Goal: Task Accomplishment & Management: Use online tool/utility

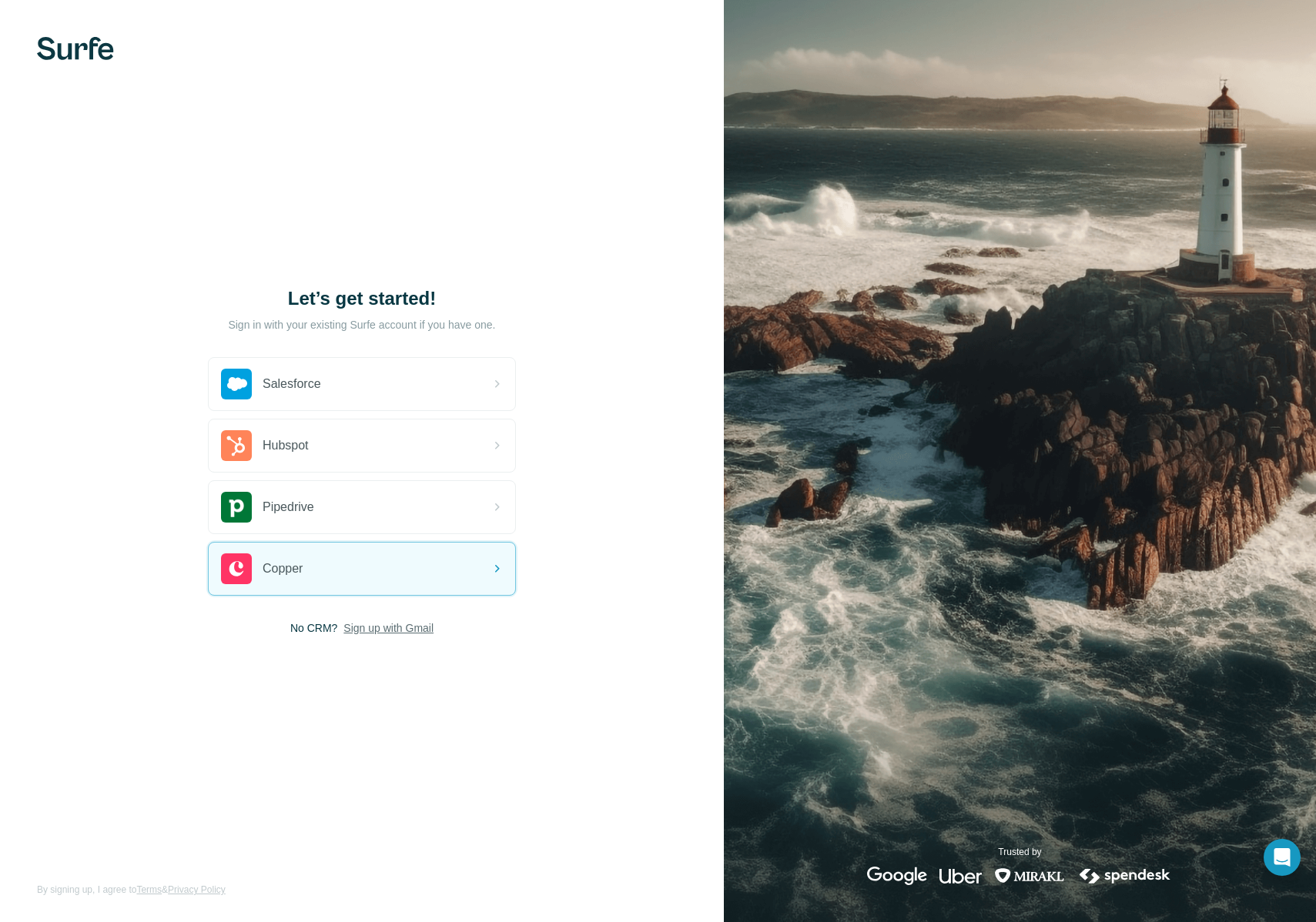
click at [412, 631] on span "Sign up with Gmail" at bounding box center [388, 628] width 90 height 15
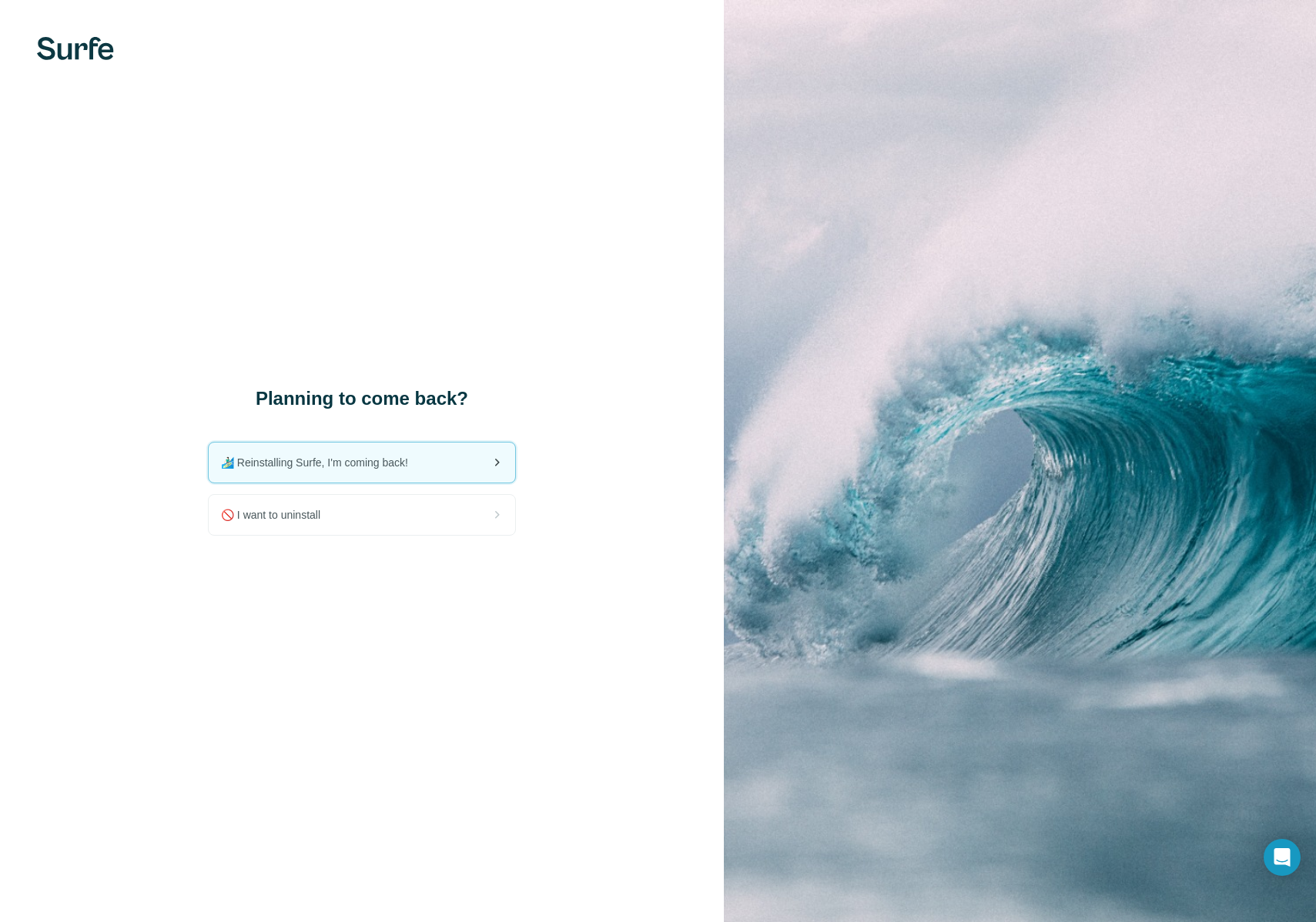
click at [391, 458] on span "🏄🏻‍♂️ Reinstalling Surfe, I'm coming back!" at bounding box center [321, 463] width 199 height 15
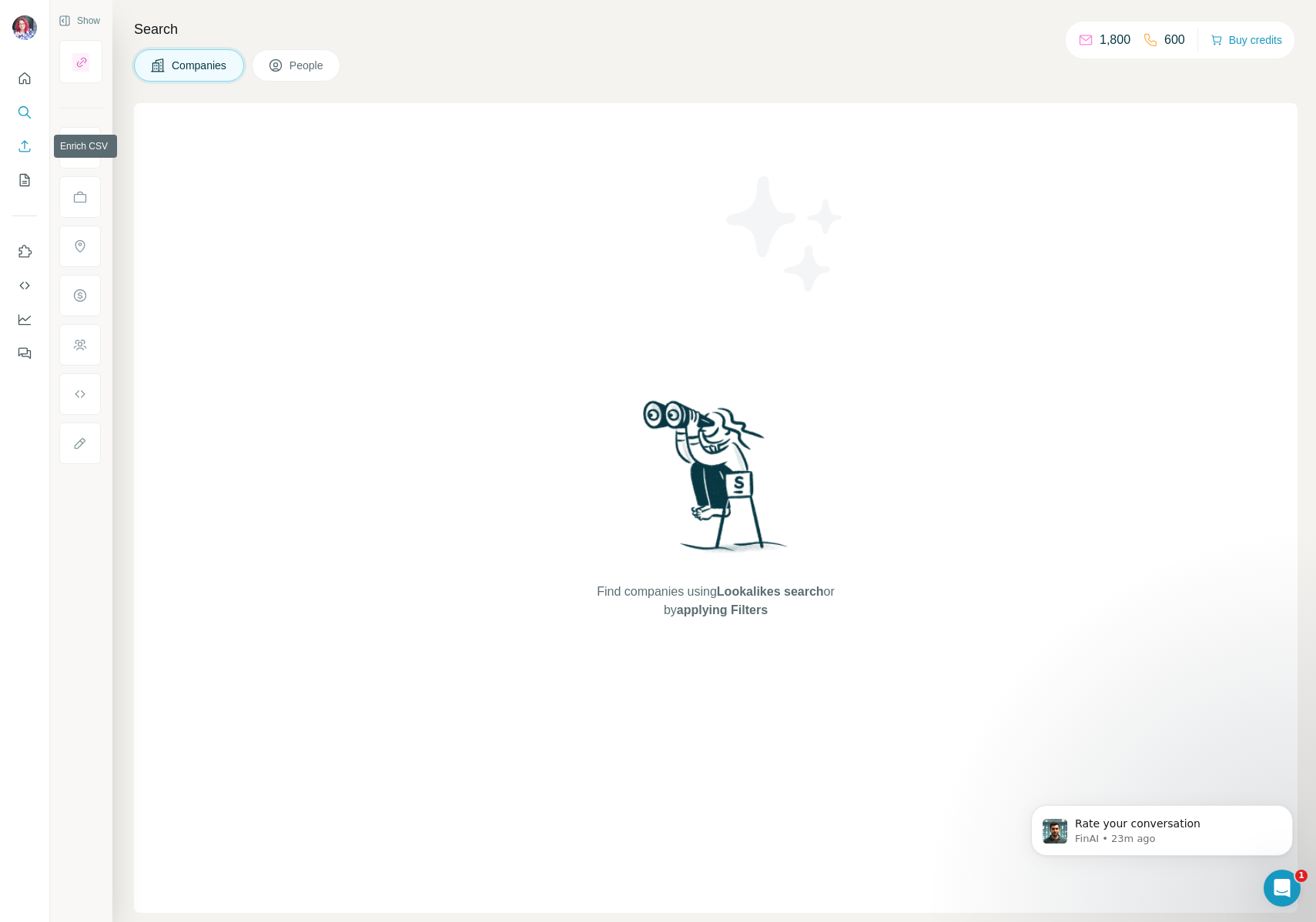
click at [29, 146] on icon "Enrich CSV" at bounding box center [24, 146] width 15 height 15
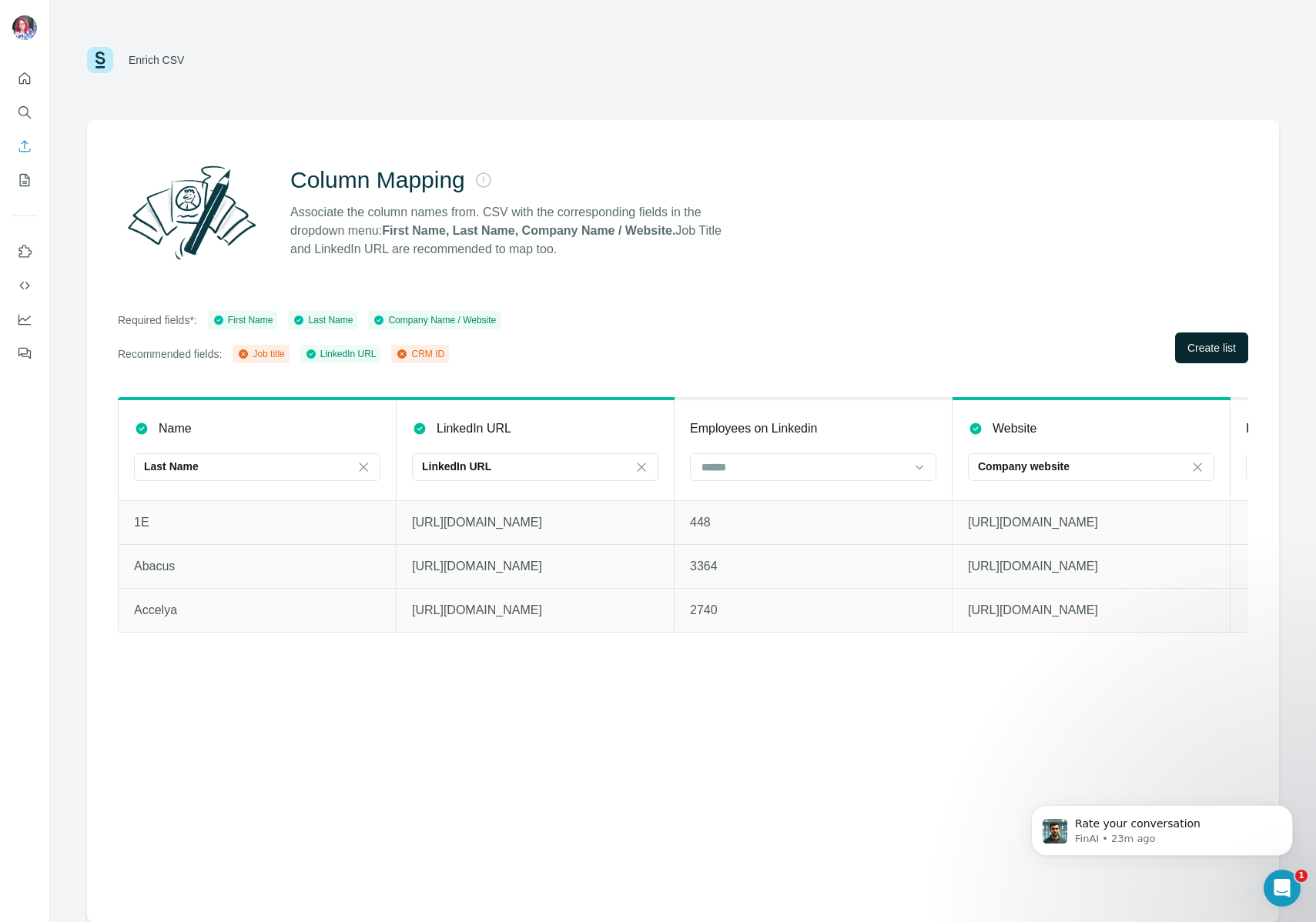
click at [1202, 347] on span "Create list" at bounding box center [1212, 347] width 49 height 15
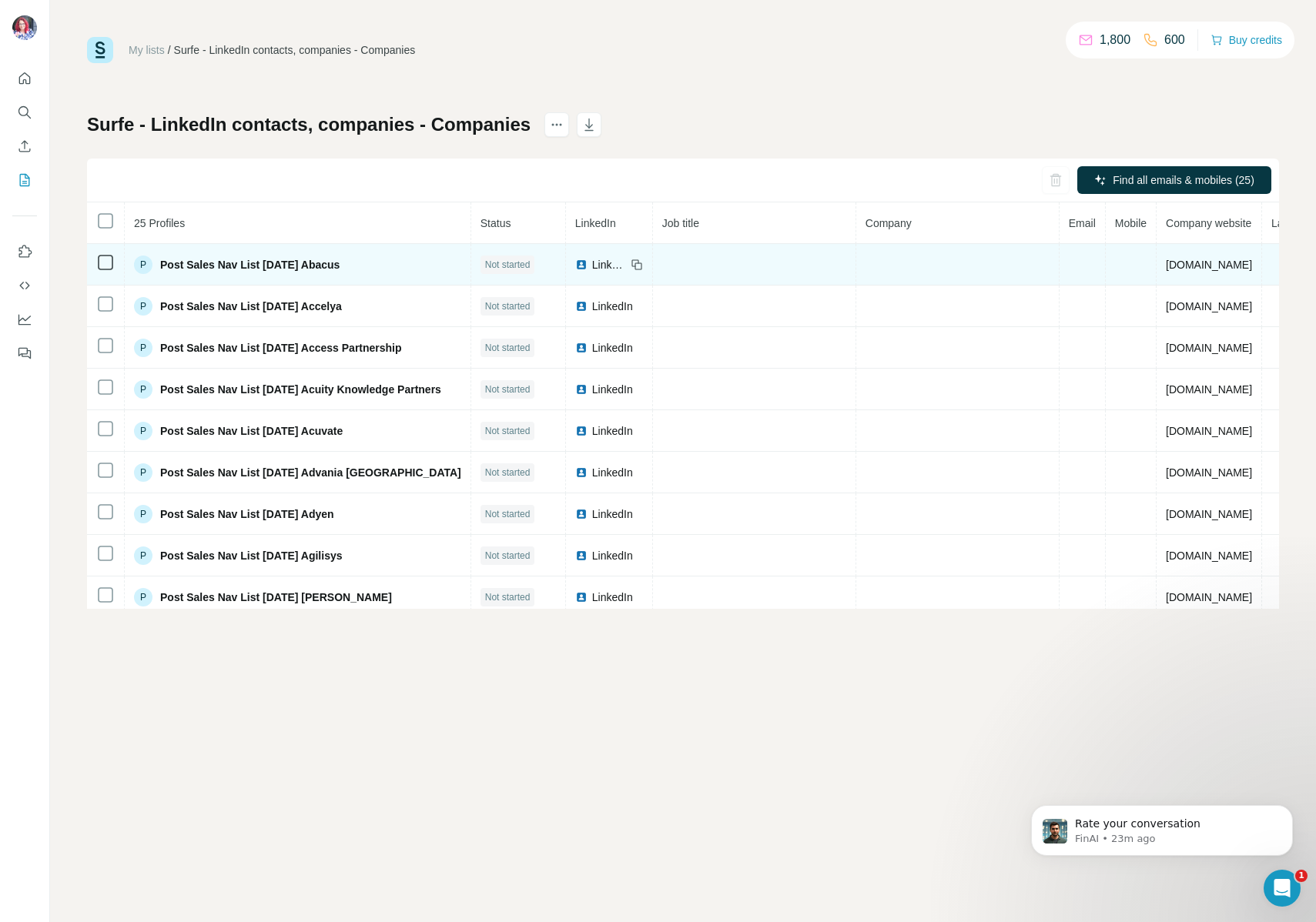
click at [186, 261] on span "Post Sales Nav List July 2025 Abacus" at bounding box center [249, 265] width 179 height 15
click at [328, 268] on span "Post Sales Nav List July 2025 Abacus" at bounding box center [249, 265] width 179 height 15
click at [224, 265] on span "Post Sales Nav List July 2025 Abacus" at bounding box center [249, 265] width 179 height 15
click at [220, 268] on span "Post Sales Nav List July 2025 Abacus" at bounding box center [249, 265] width 179 height 15
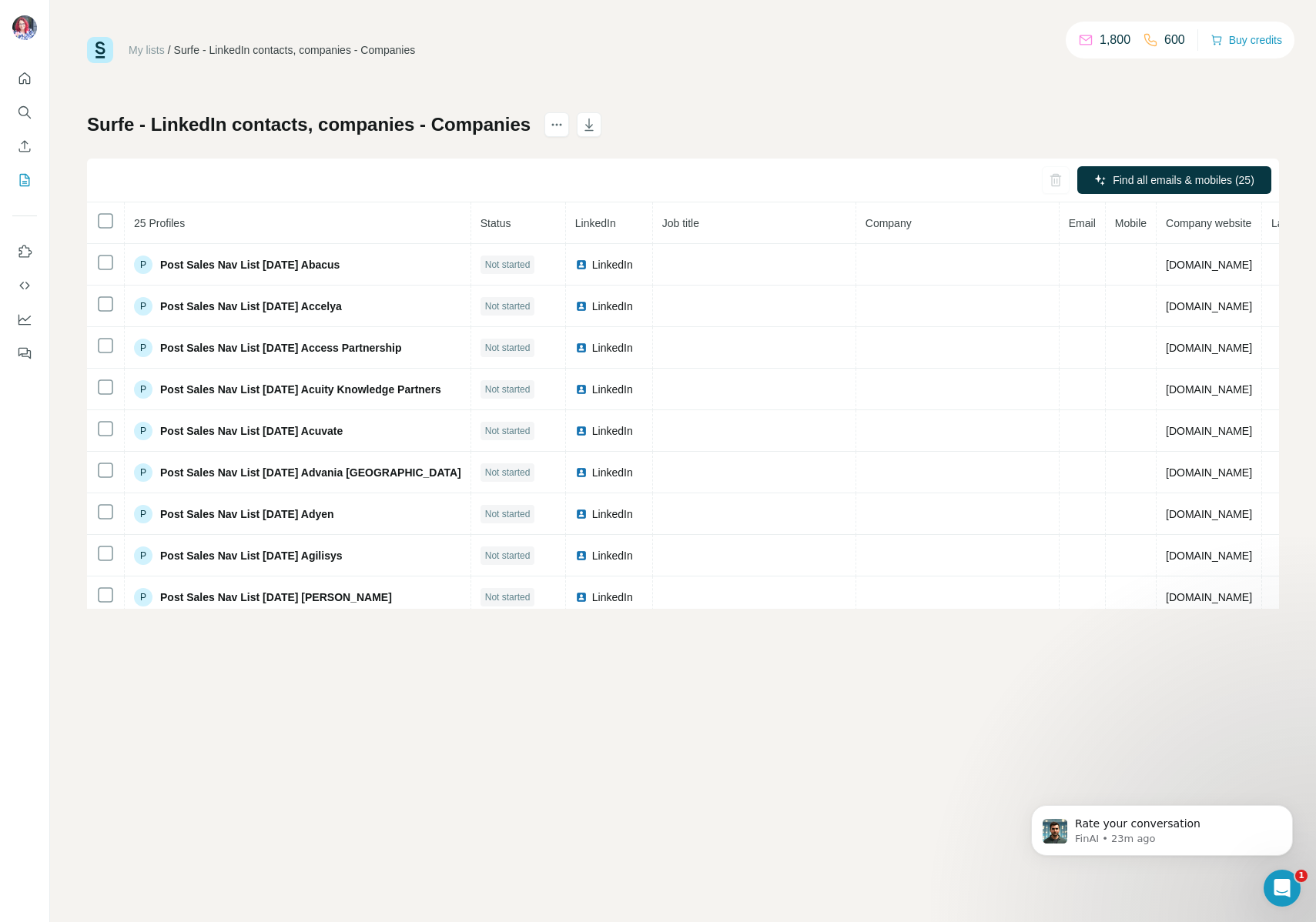
click at [1287, 883] on icon "Open Intercom Messenger" at bounding box center [1282, 888] width 25 height 25
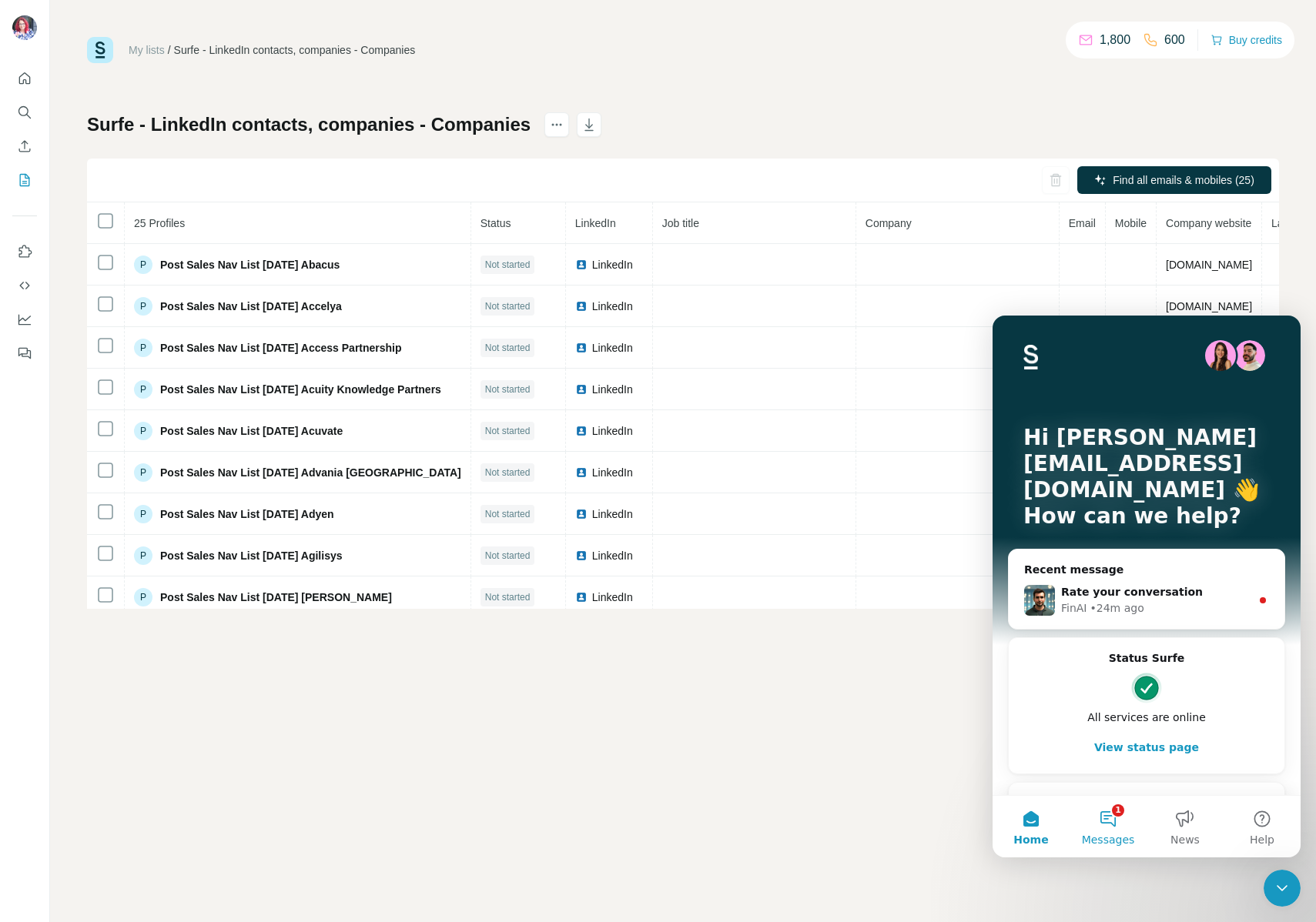
click at [1113, 813] on button "1 Messages" at bounding box center [1108, 826] width 77 height 61
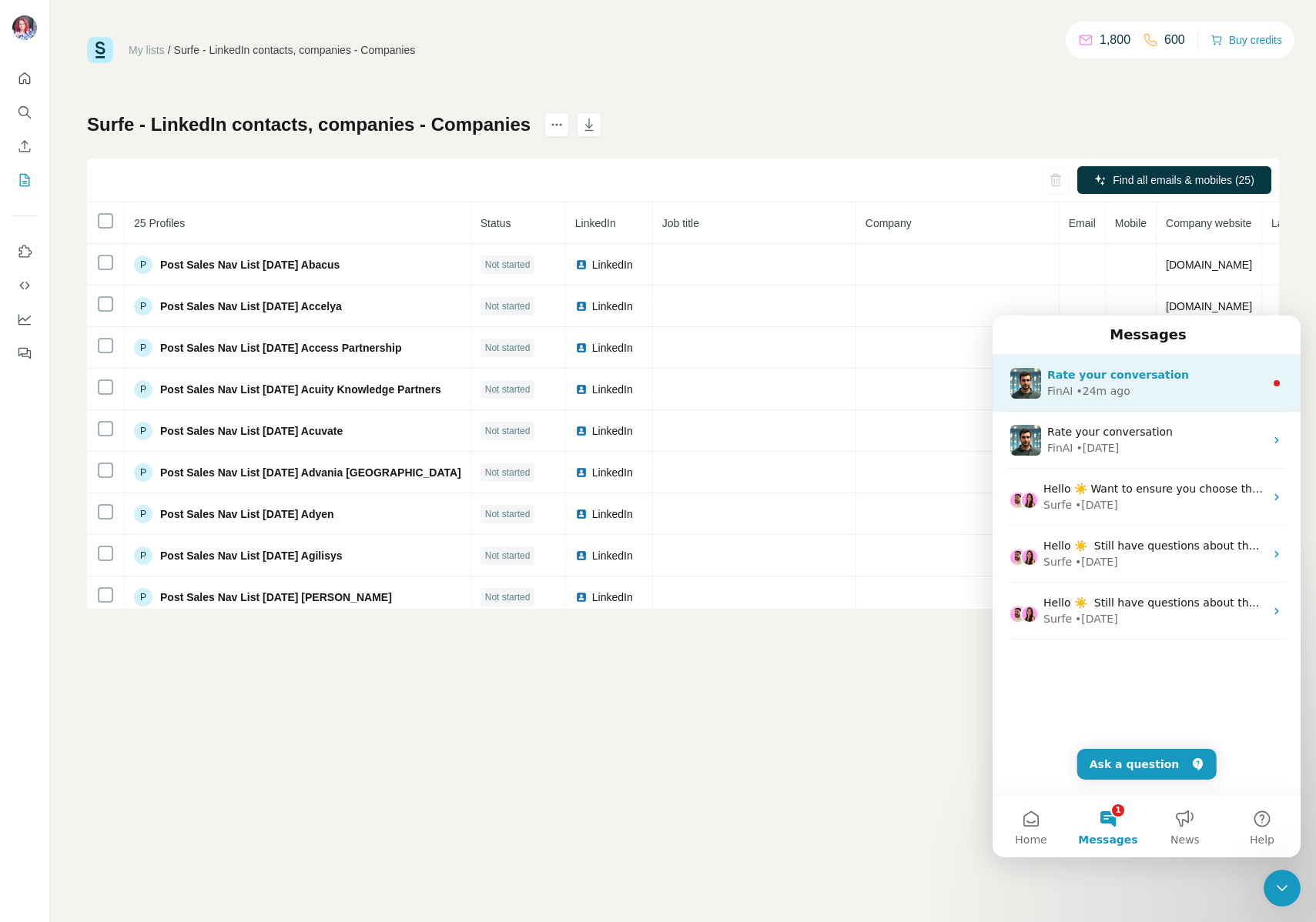
click at [1133, 389] on div "FinAI • 24m ago" at bounding box center [1156, 391] width 217 height 16
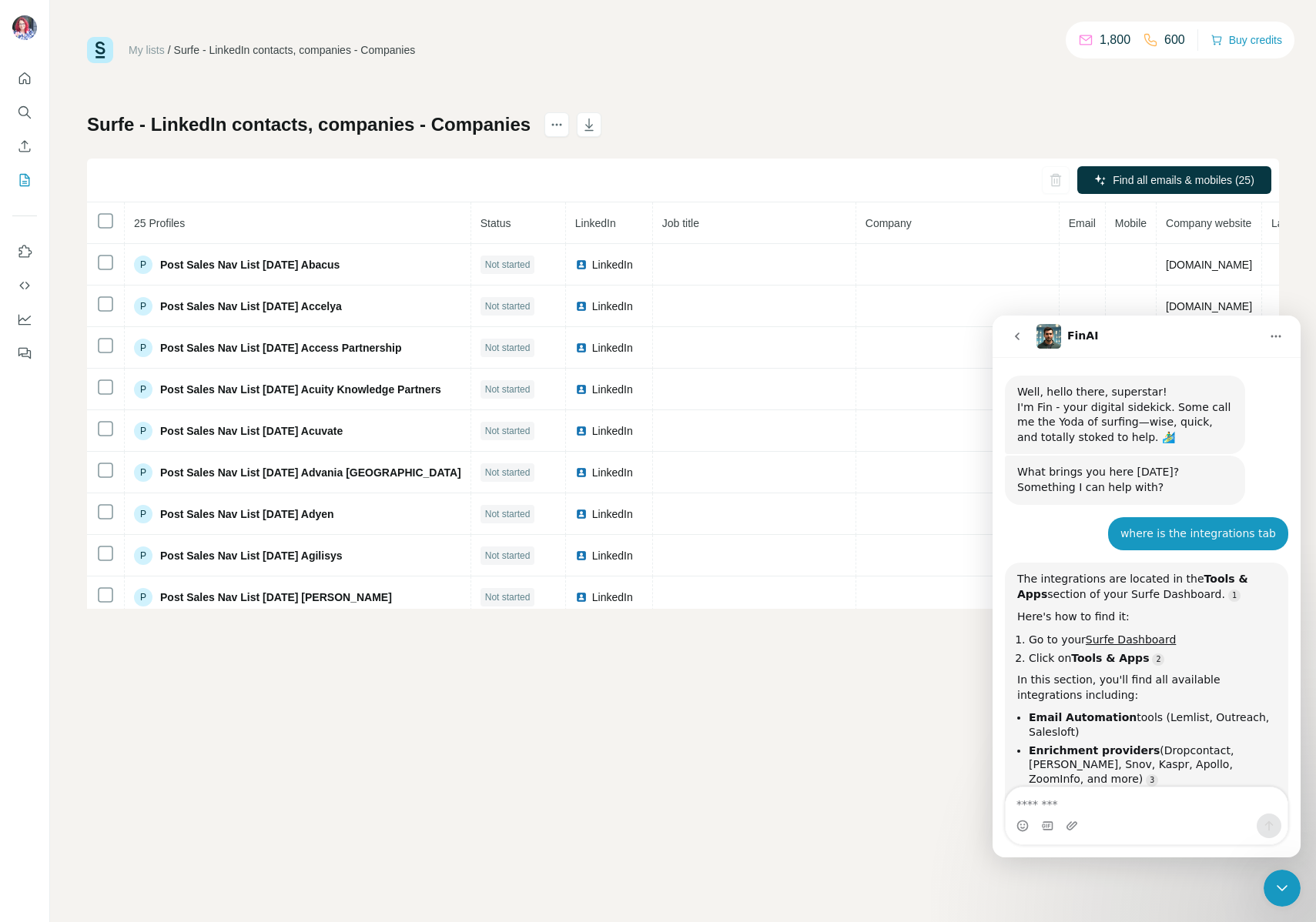
scroll to position [3, 0]
click at [1048, 799] on textarea "Message…" at bounding box center [1146, 800] width 282 height 26
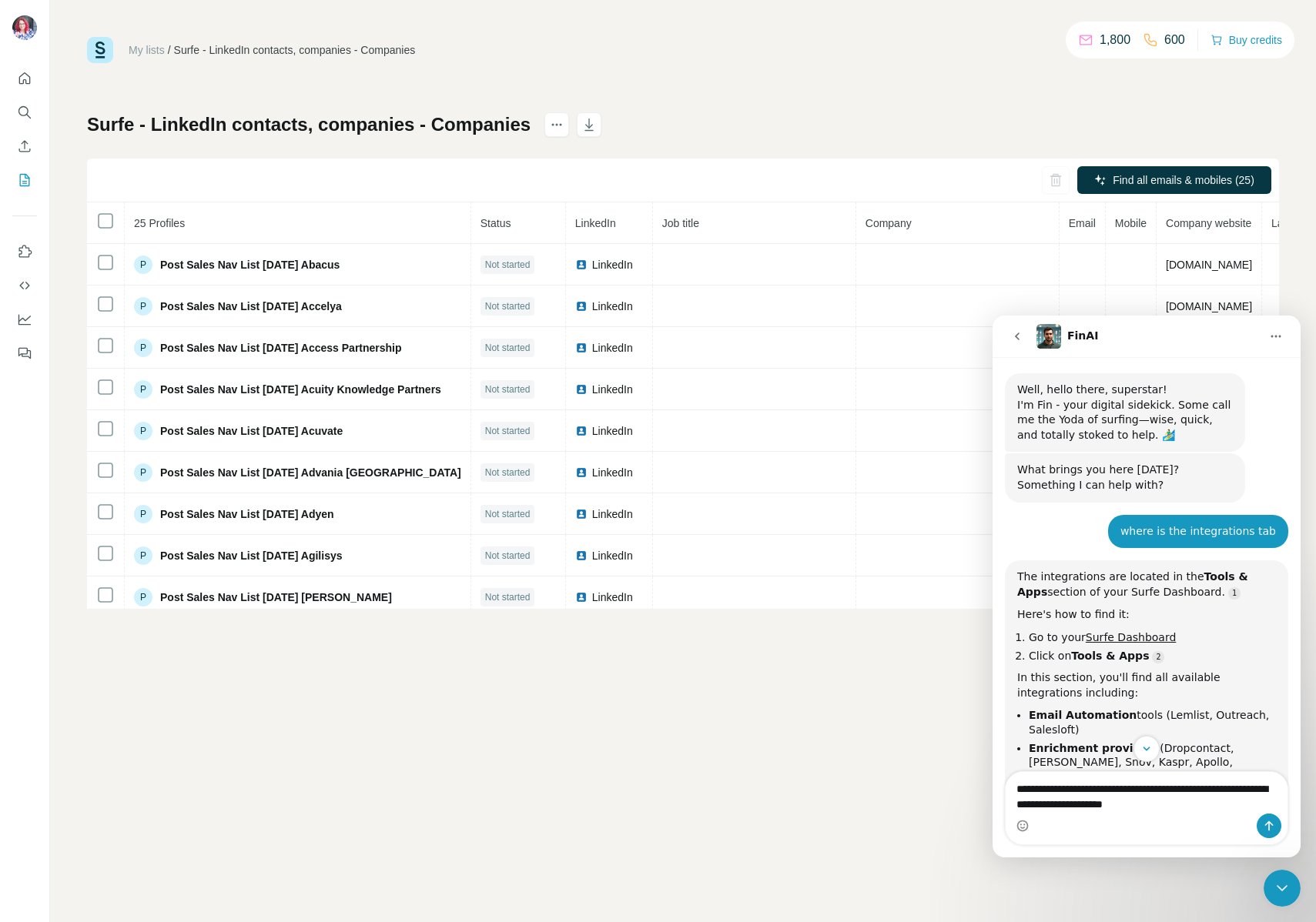
type textarea "**********"
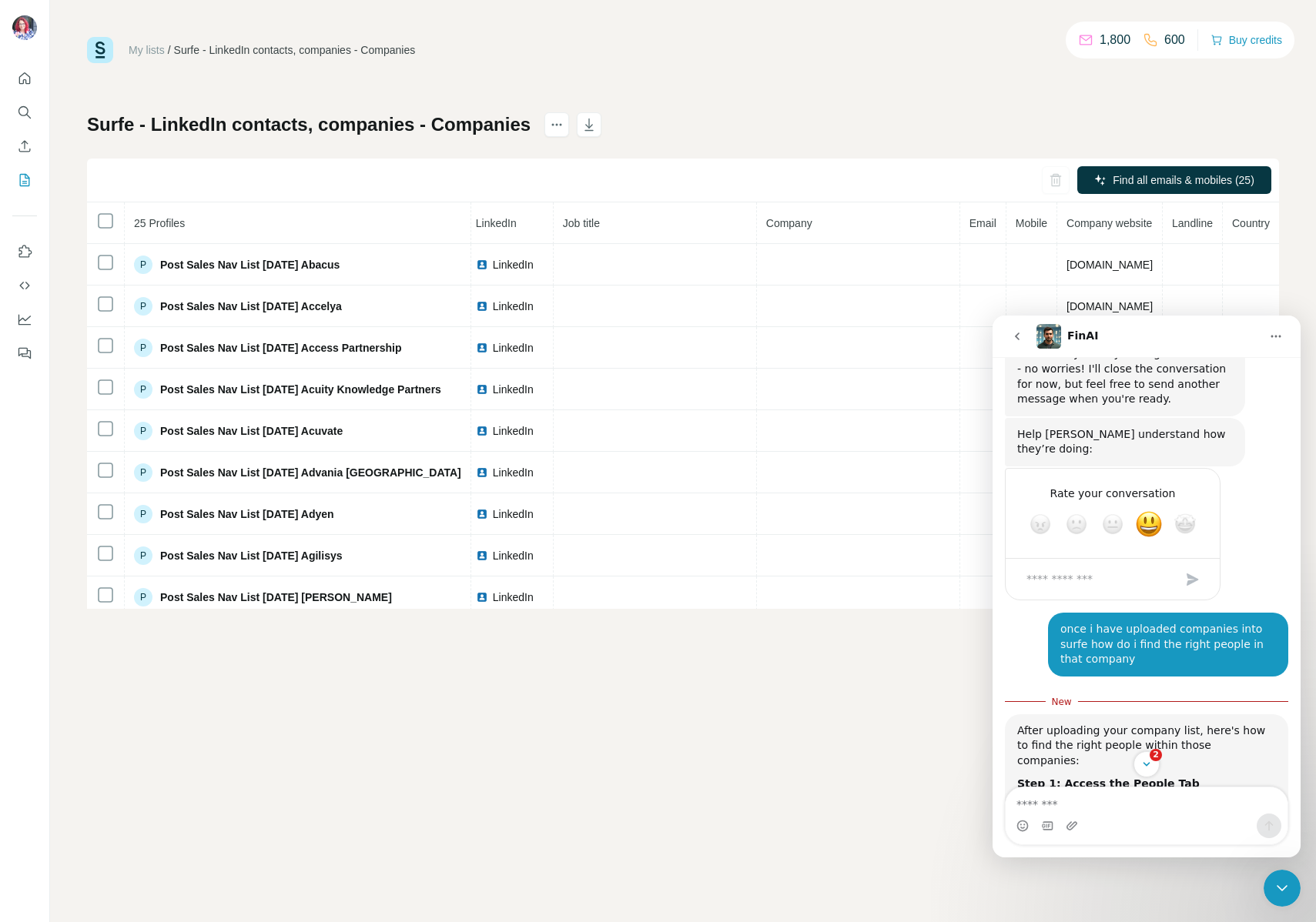
scroll to position [0, 0]
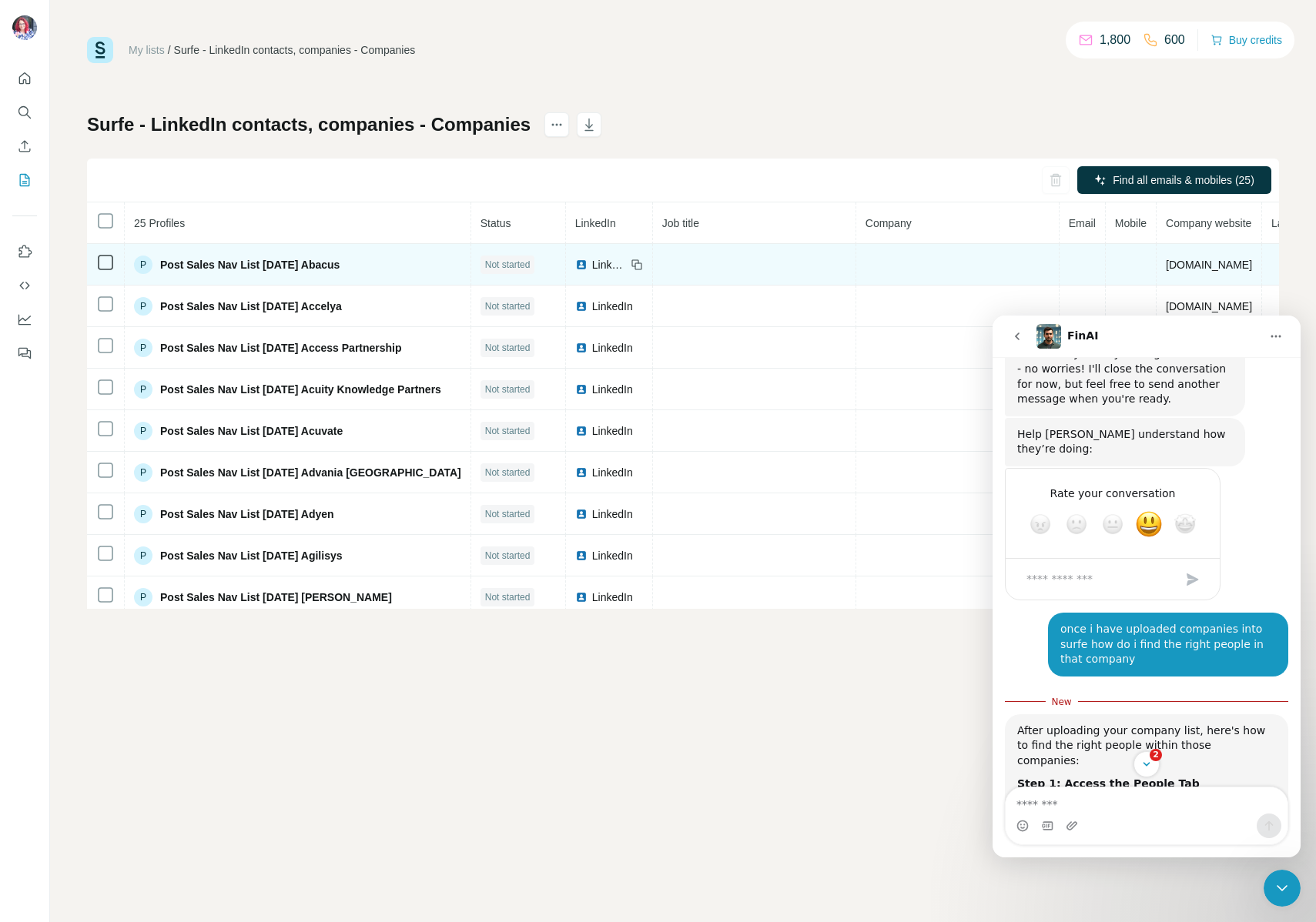
click at [139, 265] on div "P" at bounding box center [143, 265] width 19 height 19
click at [179, 265] on span "Post Sales Nav List July 2025 Abacus" at bounding box center [249, 265] width 179 height 15
click at [216, 267] on span "Post Sales Nav List July 2025 Abacus" at bounding box center [249, 265] width 179 height 15
click at [167, 273] on div "P Post Sales Nav List July 2025 Abacus" at bounding box center [236, 265] width 205 height 19
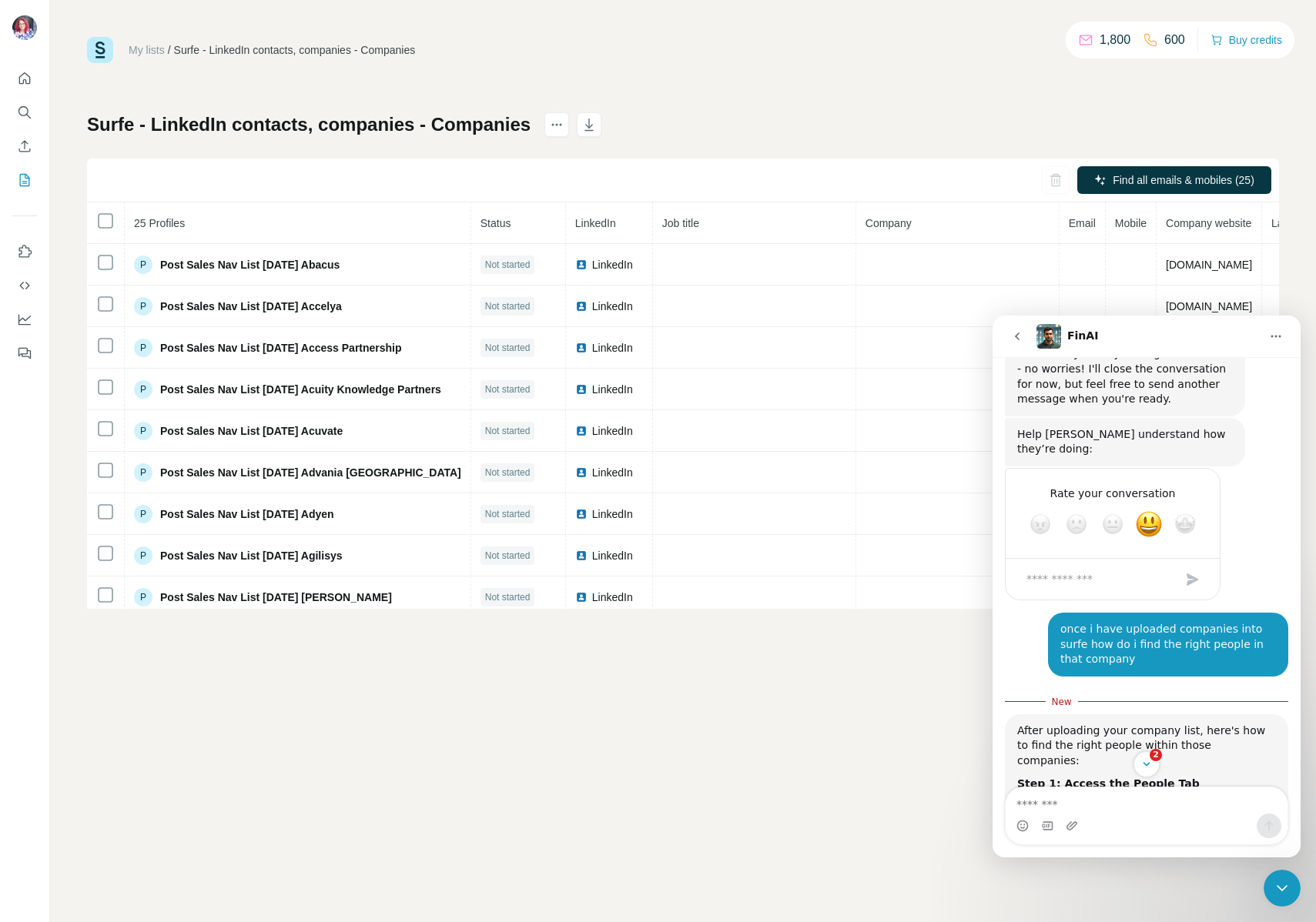
click at [573, 628] on div "My lists / Surfe - LinkedIn contacts, companies - Companies 1,800 600 Buy credi…" at bounding box center [682, 461] width 1266 height 922
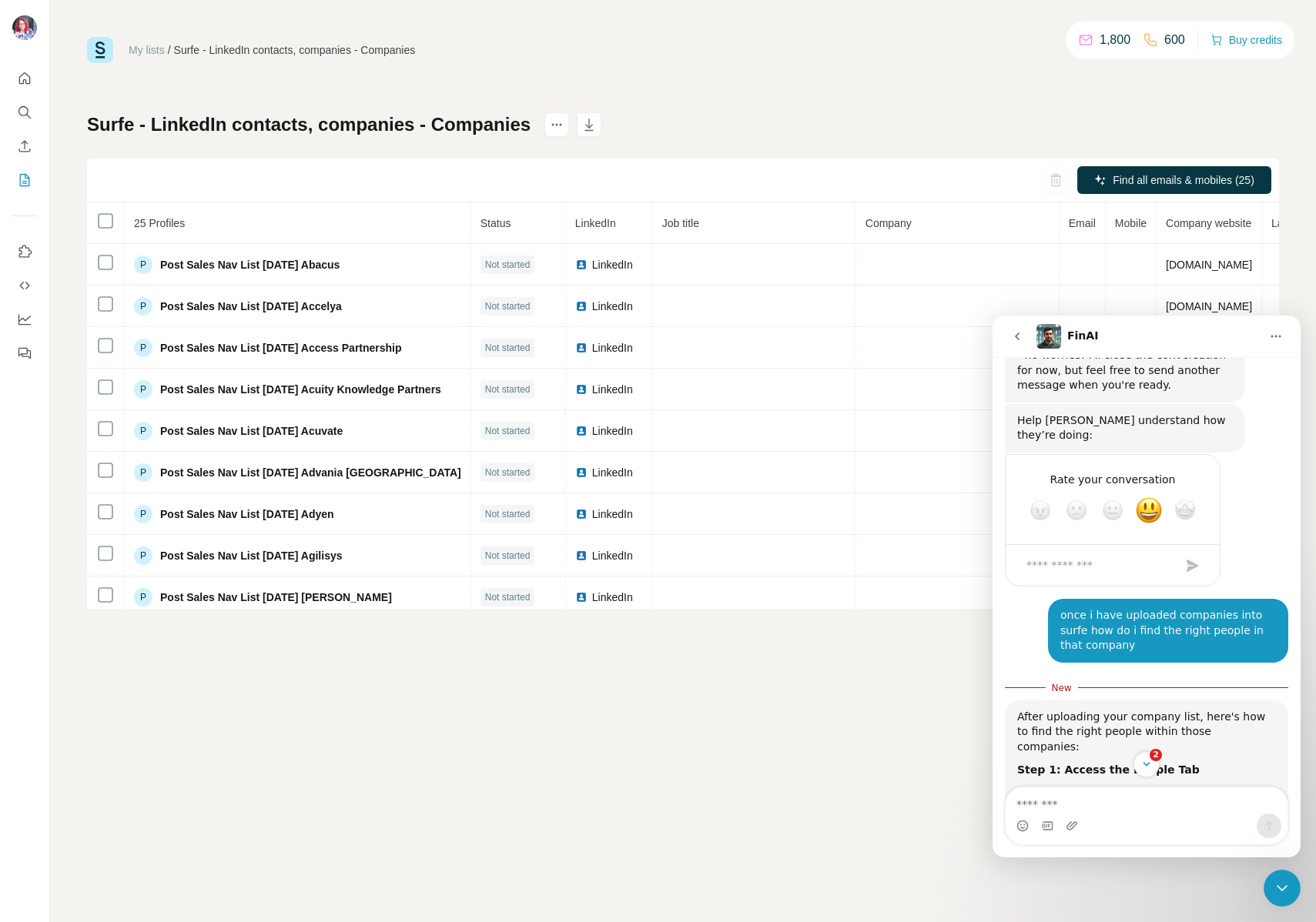
scroll to position [8411, 0]
click at [25, 114] on icon "Search" at bounding box center [24, 112] width 15 height 15
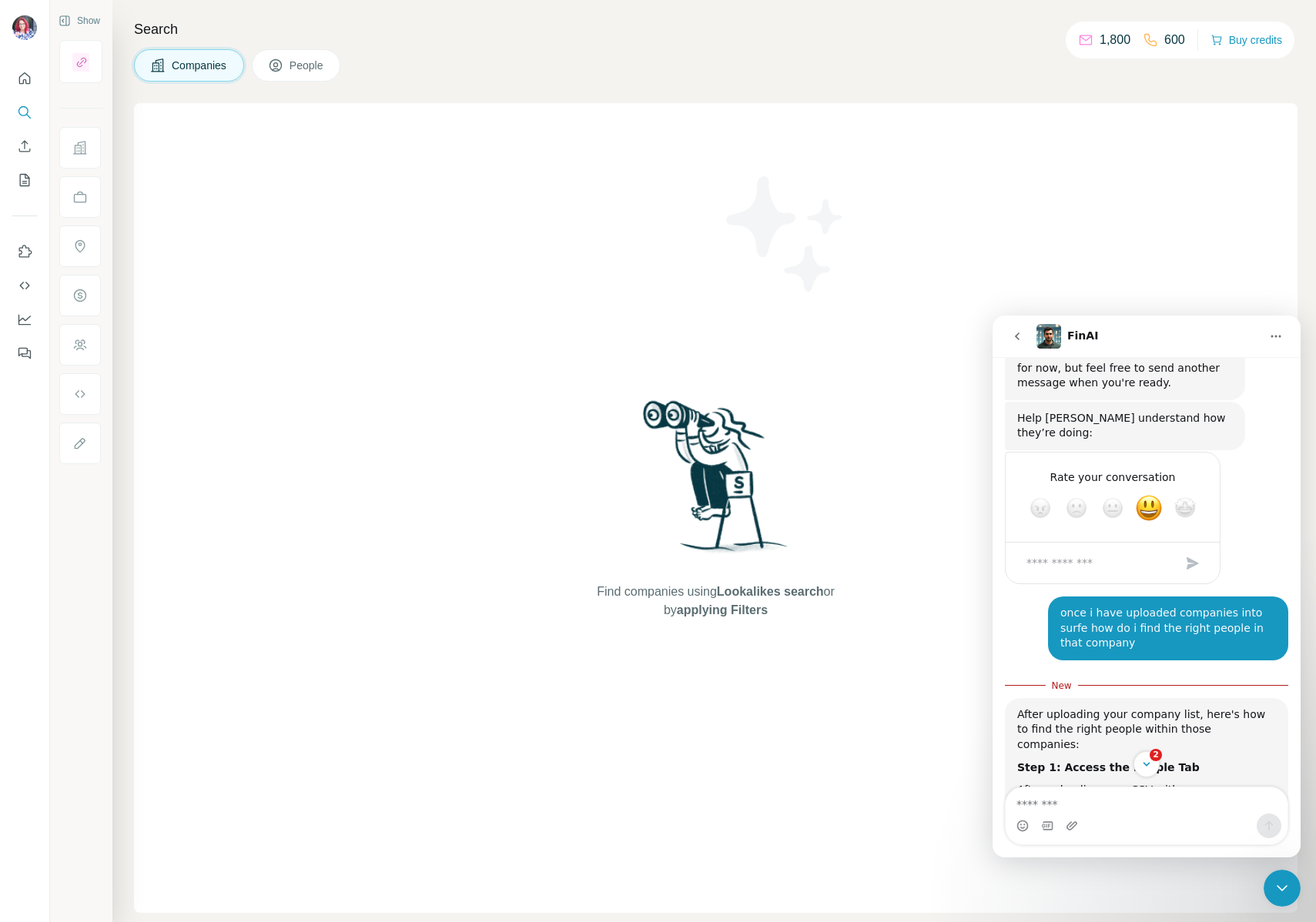
click at [299, 66] on span "People" at bounding box center [307, 66] width 35 height 15
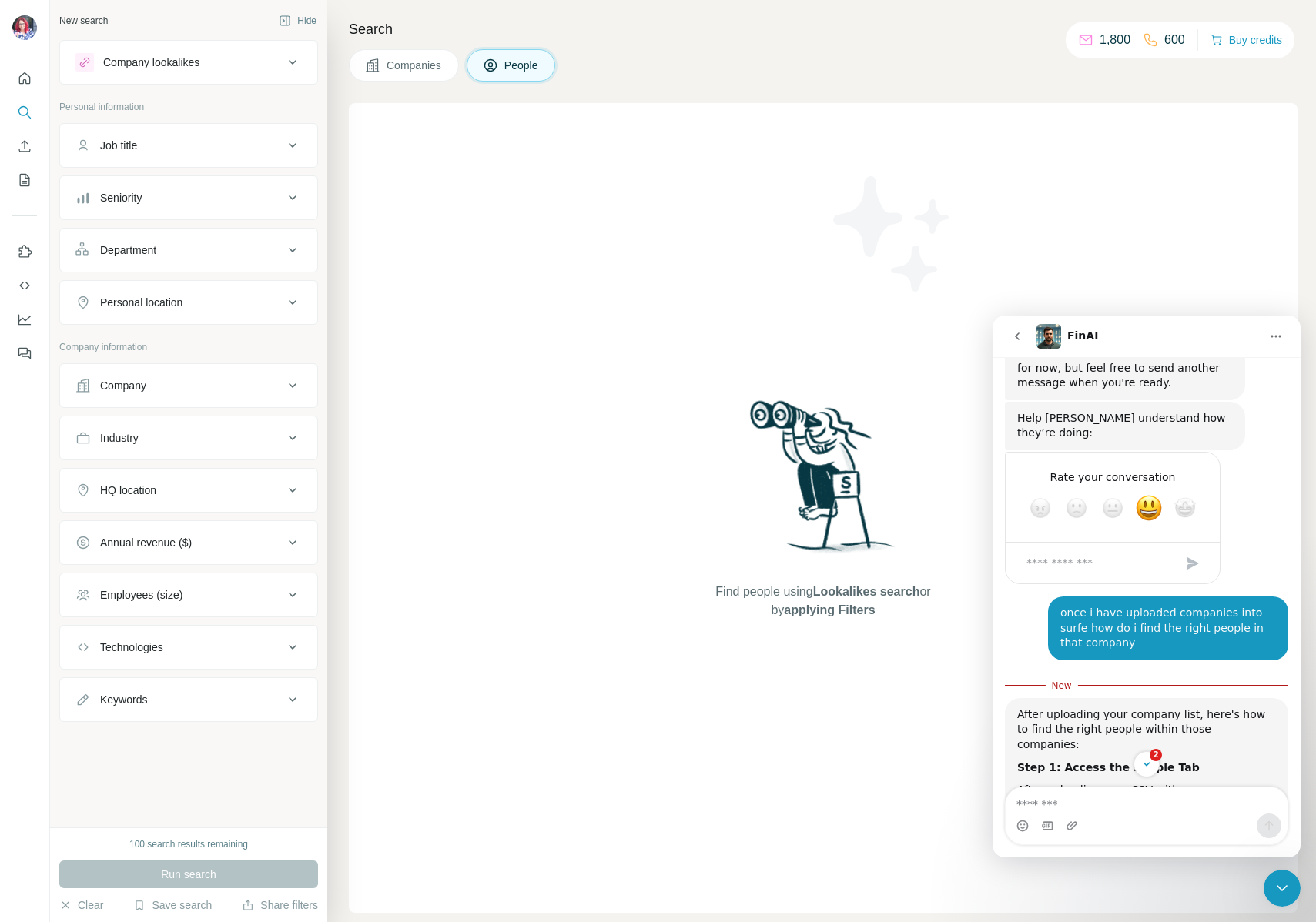
click at [257, 59] on div "Company lookalikes" at bounding box center [179, 62] width 208 height 19
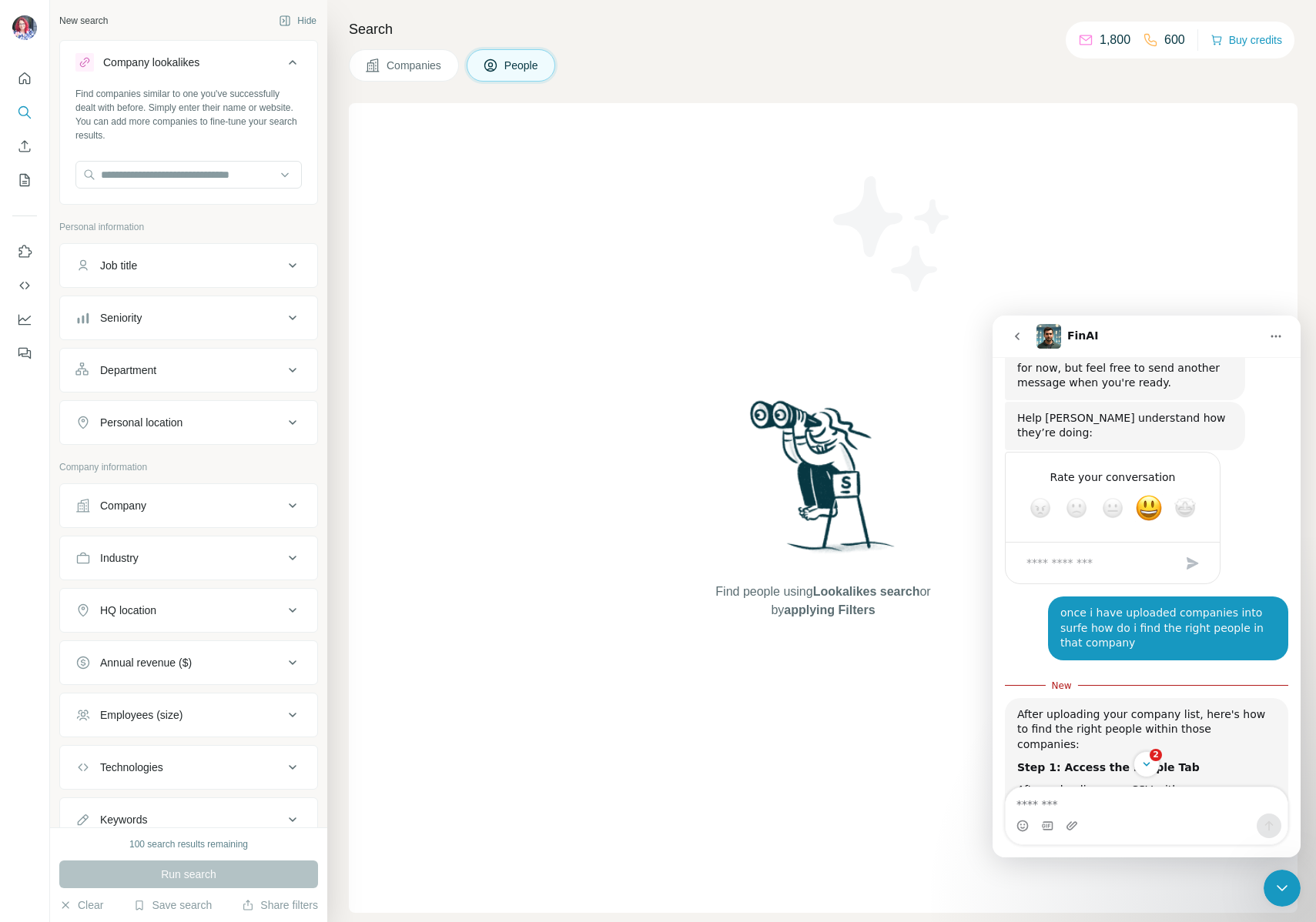
click at [258, 59] on div "Company lookalikes" at bounding box center [179, 62] width 208 height 19
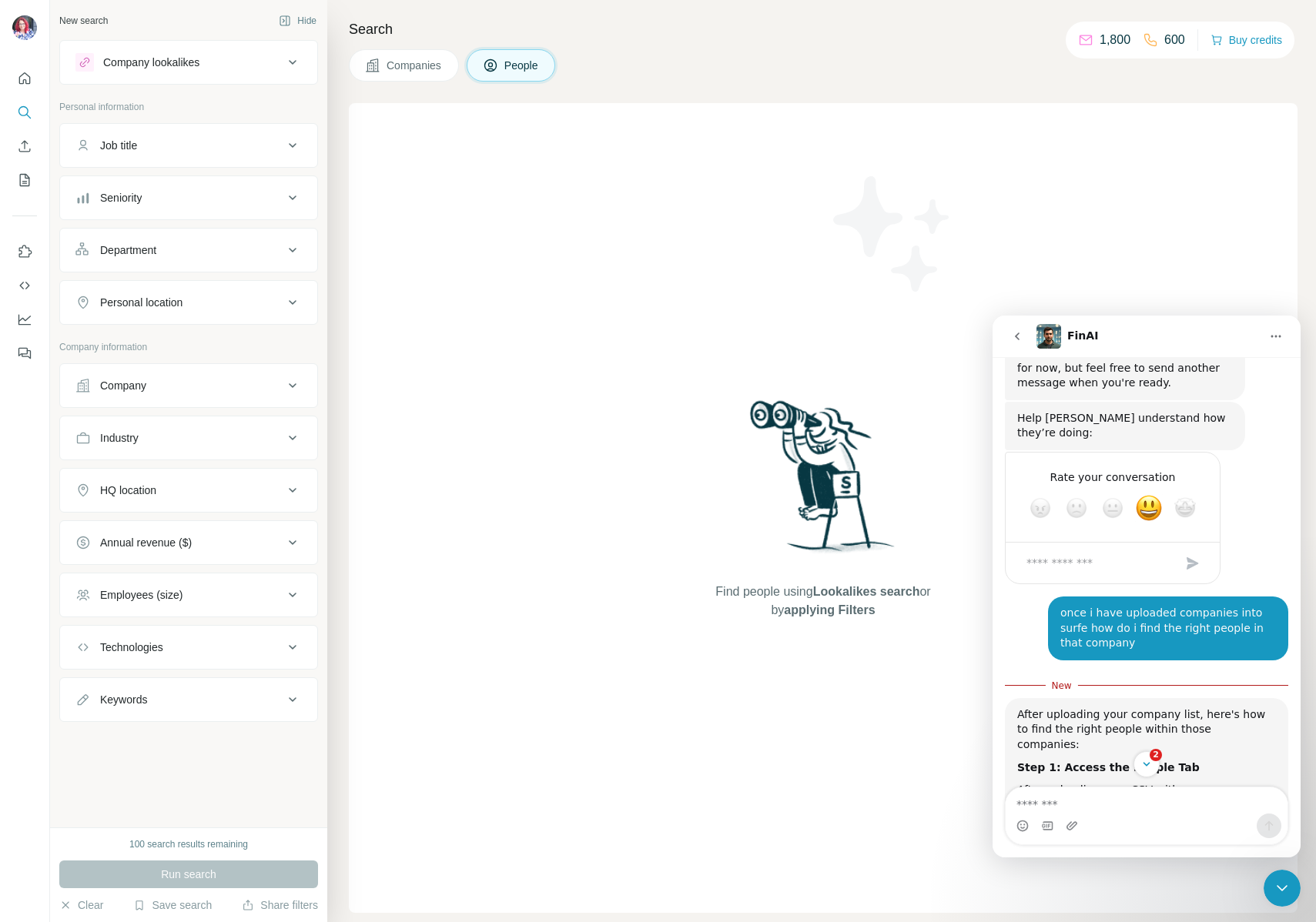
click at [150, 878] on div "Run search" at bounding box center [188, 874] width 258 height 28
